Goal: Transaction & Acquisition: Purchase product/service

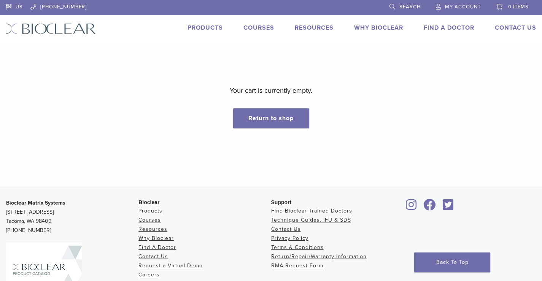
click at [455, 6] on span "My Account" at bounding box center [463, 7] width 36 height 6
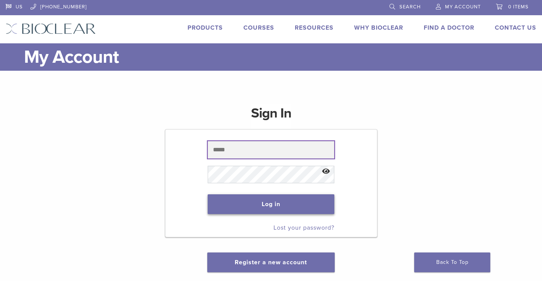
type input "**********"
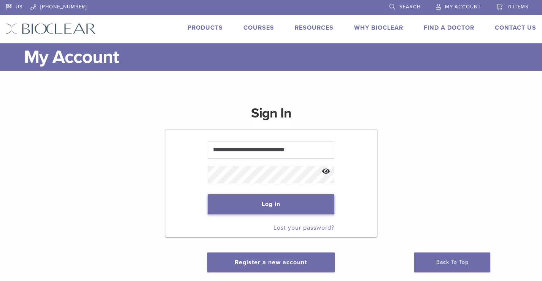
click at [280, 209] on button "Log in" at bounding box center [271, 204] width 127 height 20
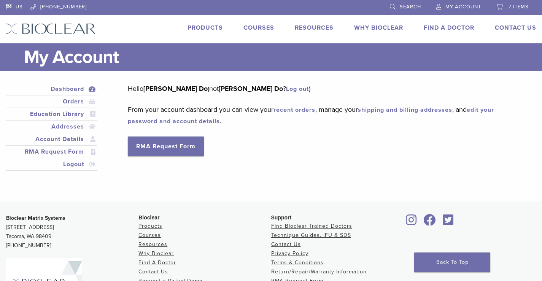
click at [513, 4] on span "7 items" at bounding box center [519, 7] width 20 height 6
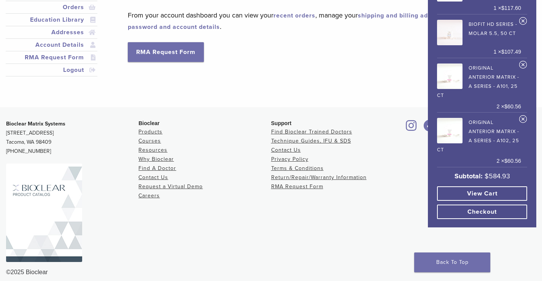
scroll to position [102, 0]
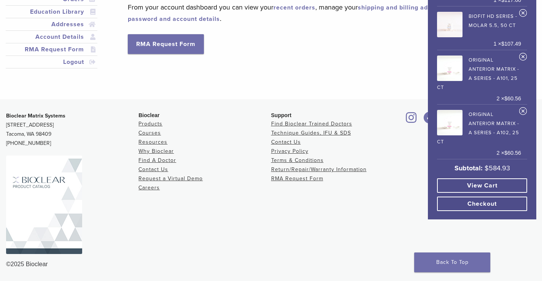
click at [477, 205] on link "Checkout" at bounding box center [482, 204] width 90 height 14
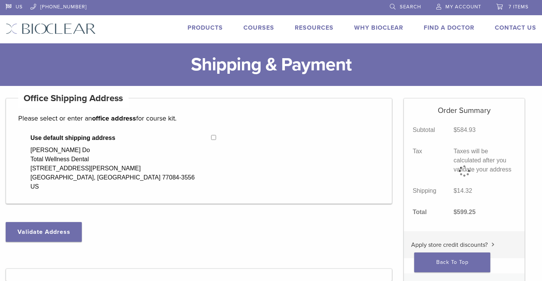
select select "**"
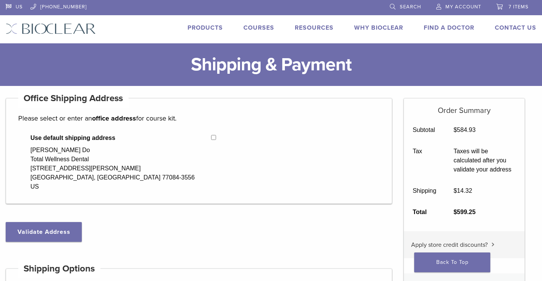
click at [510, 6] on span "7 items" at bounding box center [519, 7] width 20 height 6
click at [519, 7] on span "7 items" at bounding box center [519, 7] width 20 height 6
click at [501, 8] on link "7 items" at bounding box center [513, 5] width 32 height 11
click at [507, 7] on link "7 items" at bounding box center [513, 5] width 32 height 11
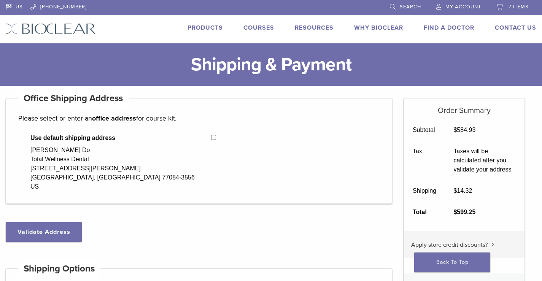
click at [509, 3] on link "7 items" at bounding box center [513, 5] width 32 height 11
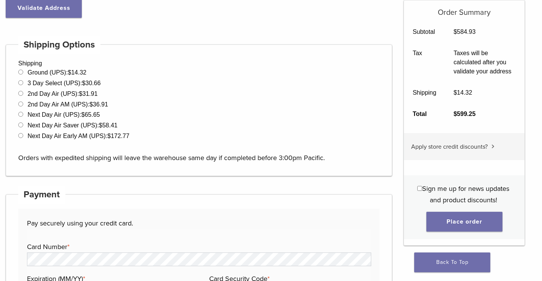
scroll to position [228, 0]
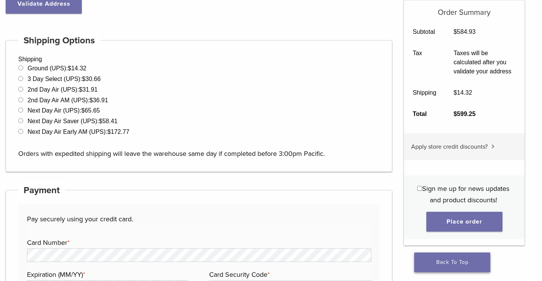
click at [439, 265] on link "Back To Top" at bounding box center [452, 263] width 76 height 20
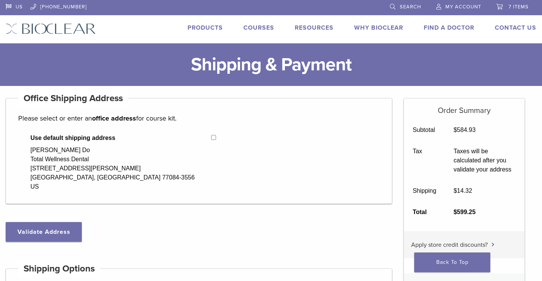
click at [517, 5] on span "7 items" at bounding box center [519, 7] width 20 height 6
select select "**"
click at [518, 6] on span "7 items" at bounding box center [519, 7] width 20 height 6
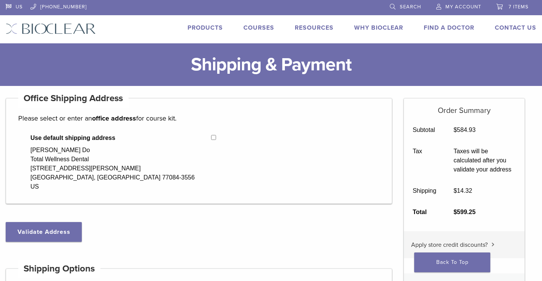
click at [214, 28] on link "Products" at bounding box center [205, 28] width 35 height 8
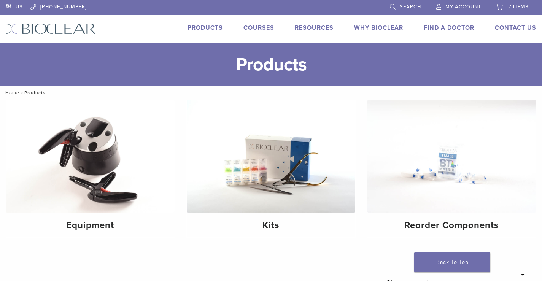
click at [515, 6] on span "7 items" at bounding box center [519, 7] width 20 height 6
click at [517, 8] on span "7 items" at bounding box center [519, 7] width 20 height 6
click at [515, 6] on span "7 items" at bounding box center [519, 7] width 20 height 6
click at [520, 6] on span "7 items" at bounding box center [519, 7] width 20 height 6
click at [518, 8] on span "7 items" at bounding box center [519, 7] width 20 height 6
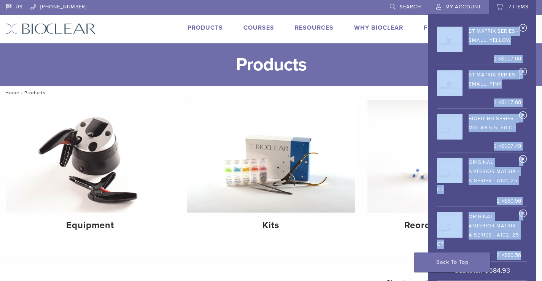
drag, startPoint x: 433, startPoint y: 17, endPoint x: 441, endPoint y: 52, distance: 35.8
click at [441, 52] on div "× BT Matrix Series - Small, Yellow 1 × $ 117.60 × BT Matrix Series - Small, Pin…" at bounding box center [482, 168] width 108 height 308
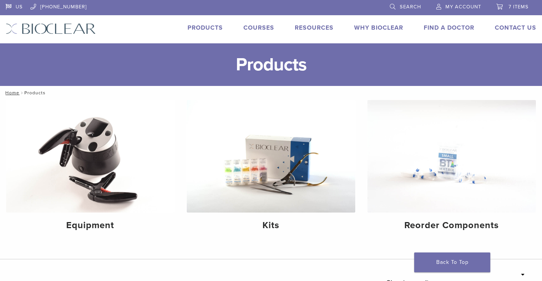
click at [524, 6] on span "7 items" at bounding box center [519, 7] width 20 height 6
